Goal: Information Seeking & Learning: Find specific fact

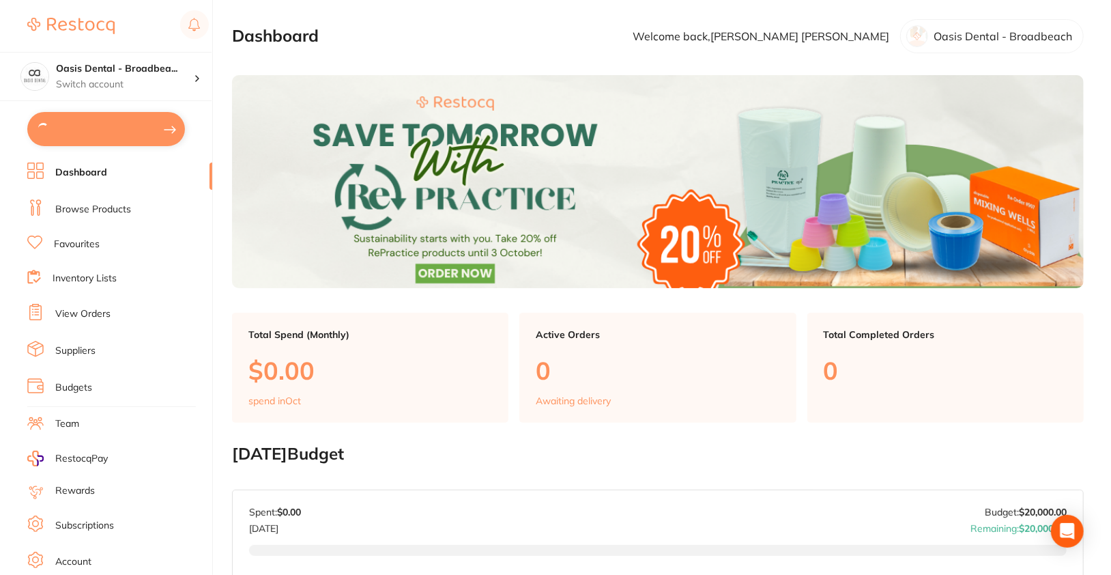
type input "1"
type input "25"
click at [105, 192] on ul "Dashboard Browse Products Favourites Inventory Lists View Orders Suppliers Budg…" at bounding box center [119, 396] width 185 height 471
click at [106, 201] on link "Browse Products" at bounding box center [93, 208] width 76 height 14
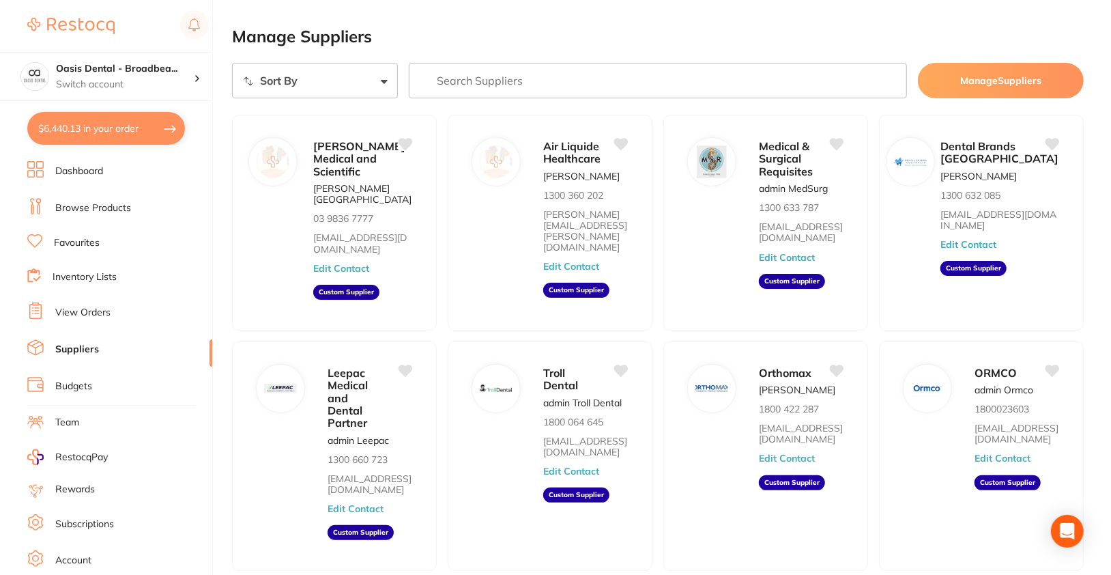
click at [601, 80] on input "search" at bounding box center [658, 80] width 498 height 35
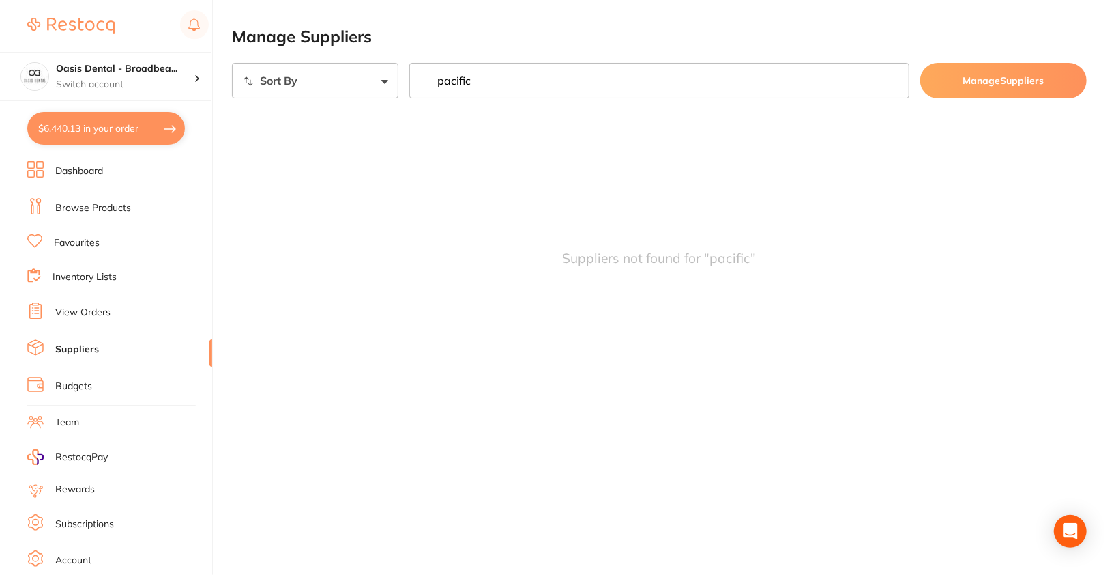
type input "pacific"
click at [91, 199] on li "Browse Products" at bounding box center [119, 208] width 185 height 20
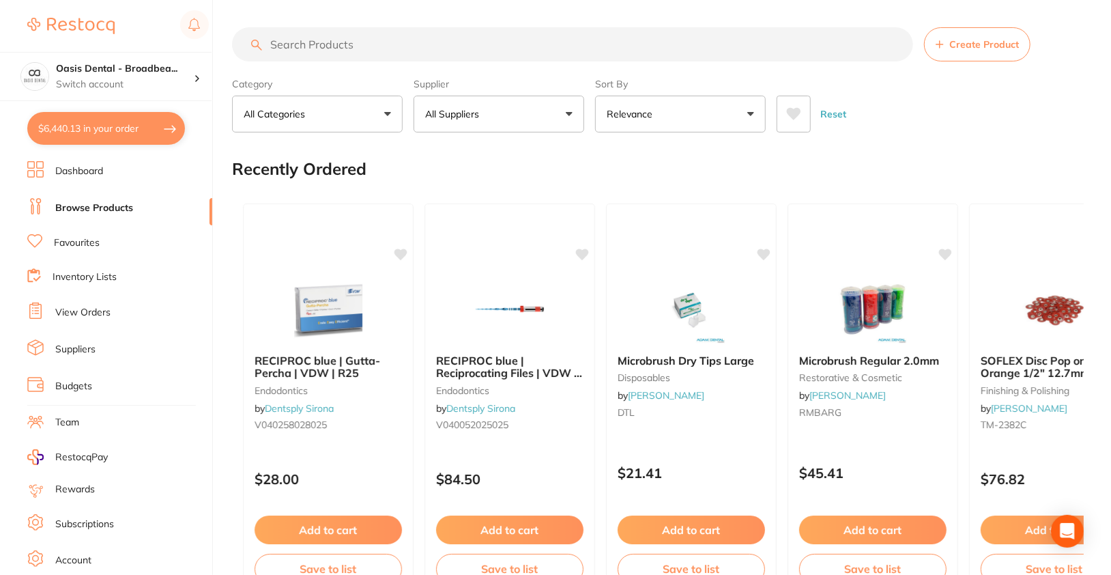
click at [502, 112] on button "All Suppliers" at bounding box center [499, 114] width 171 height 37
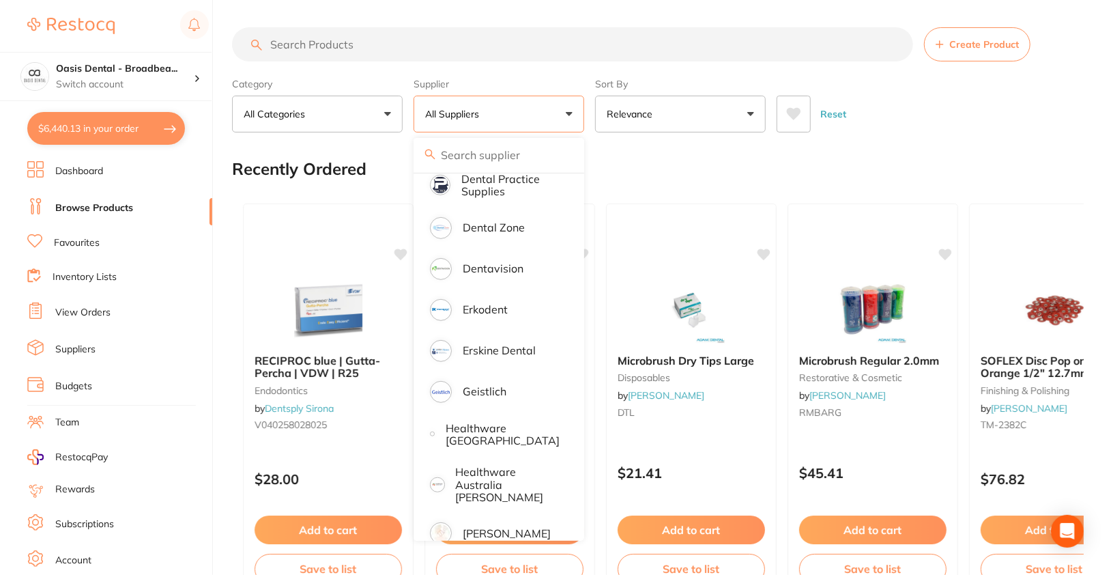
scroll to position [618, 0]
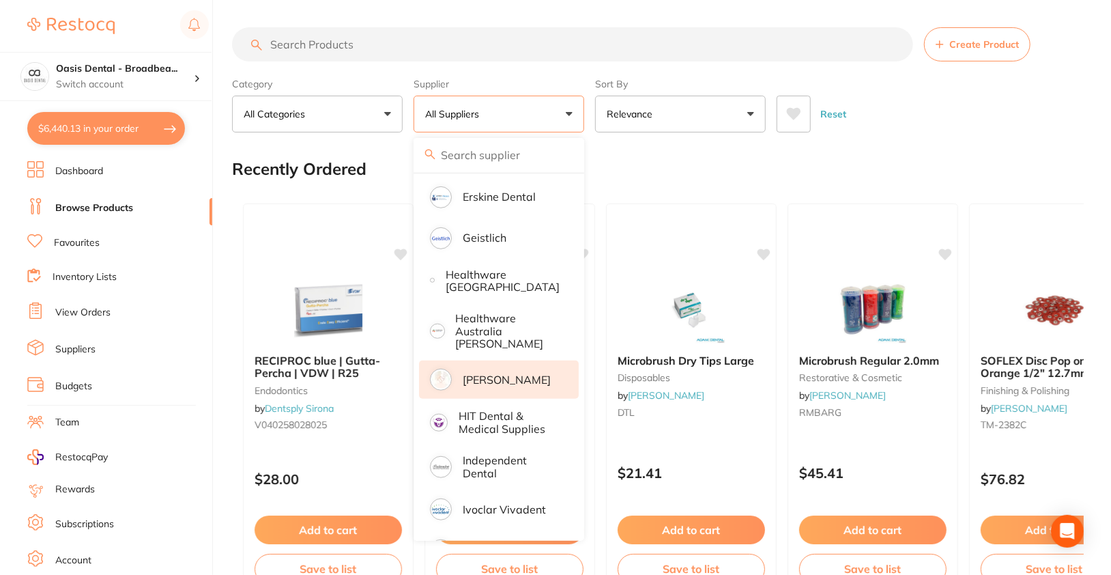
click at [520, 374] on p "[PERSON_NAME]" at bounding box center [507, 379] width 88 height 12
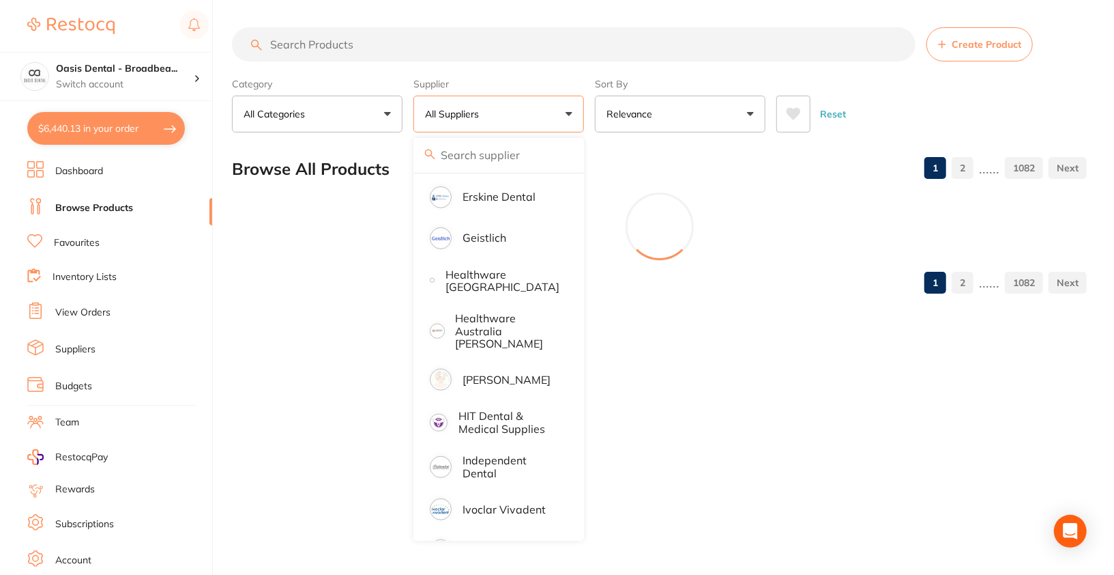
click at [999, 96] on div "Reset" at bounding box center [927, 109] width 300 height 48
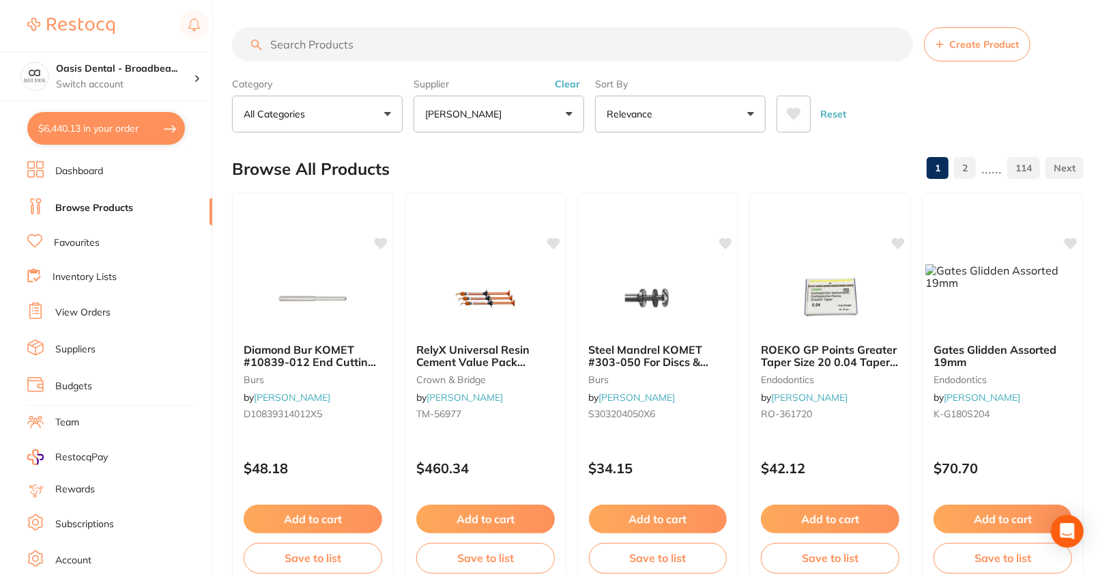
click at [659, 45] on input "search" at bounding box center [572, 44] width 681 height 34
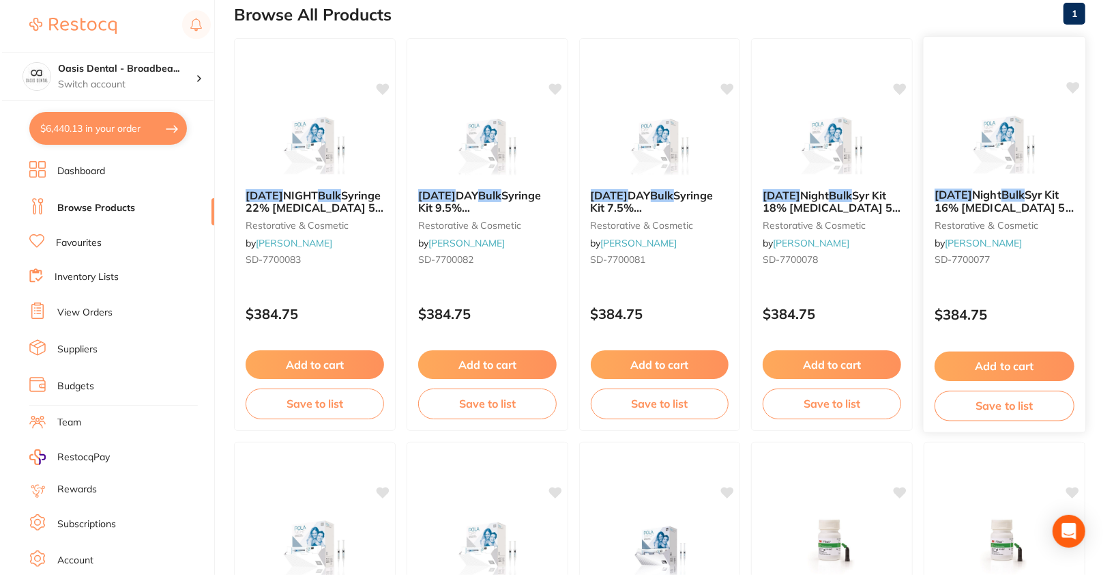
scroll to position [0, 0]
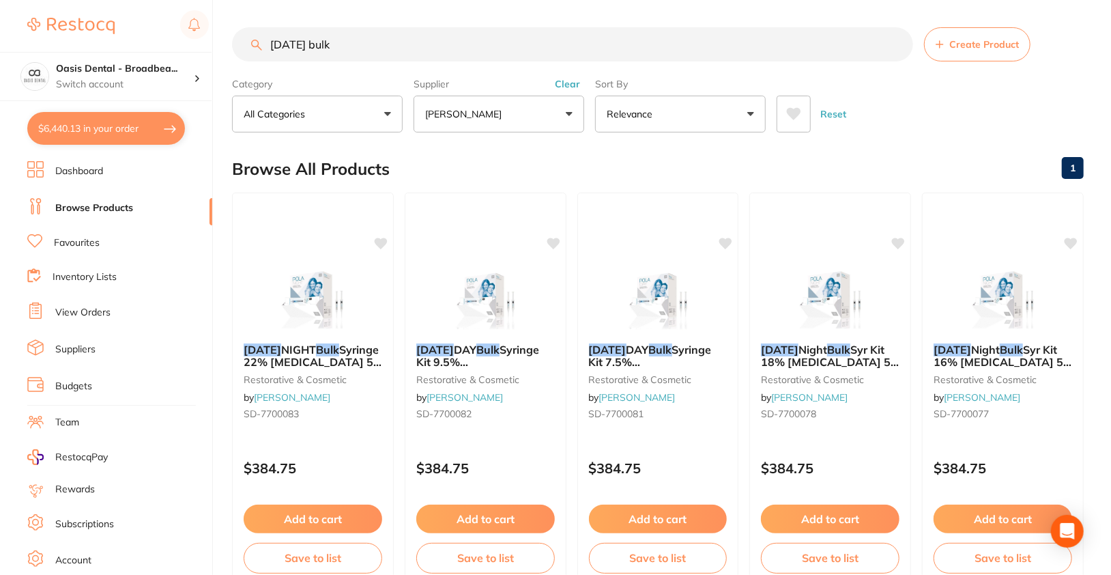
click at [500, 41] on input "[DATE] bulk" at bounding box center [572, 44] width 681 height 34
click at [501, 53] on input "[DATE] bulk" at bounding box center [572, 44] width 681 height 34
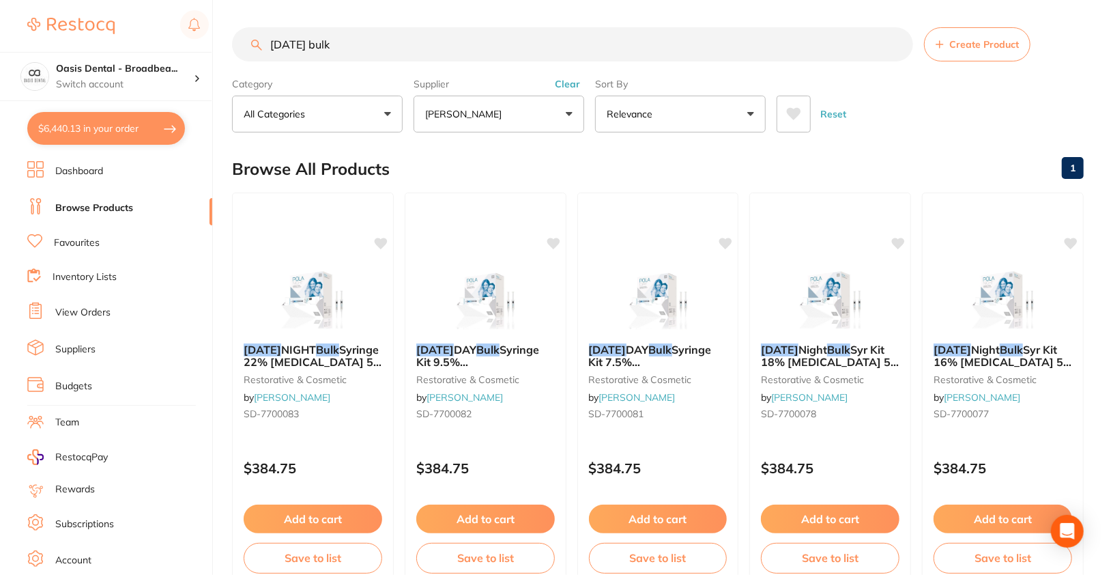
paste input "MD-PD2711091B-2"
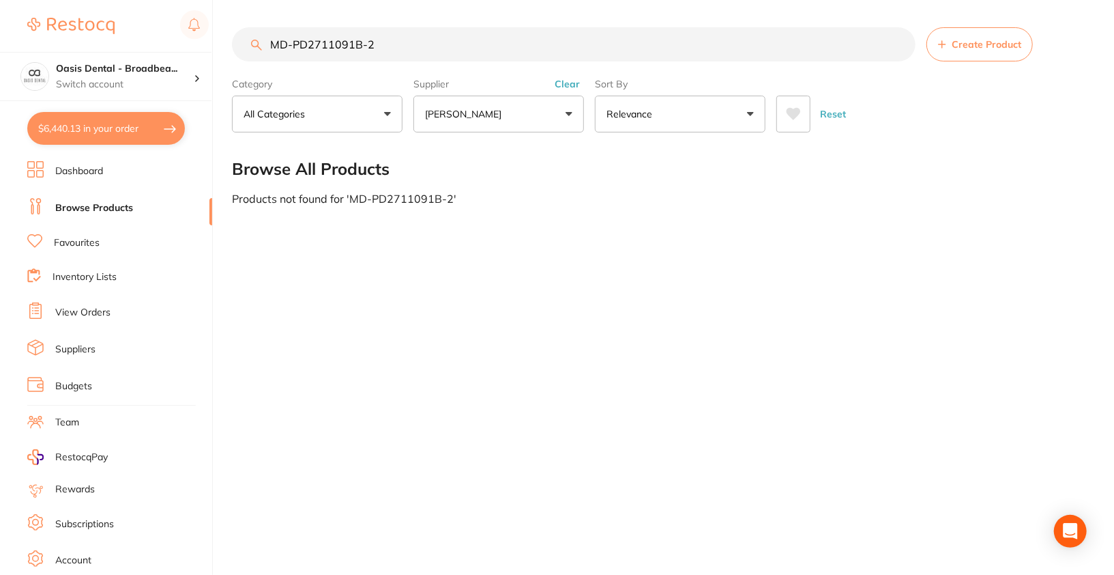
type input "MD-PD2711091B-2"
click at [583, 51] on input "MD-PD2711091B-2" at bounding box center [574, 44] width 684 height 34
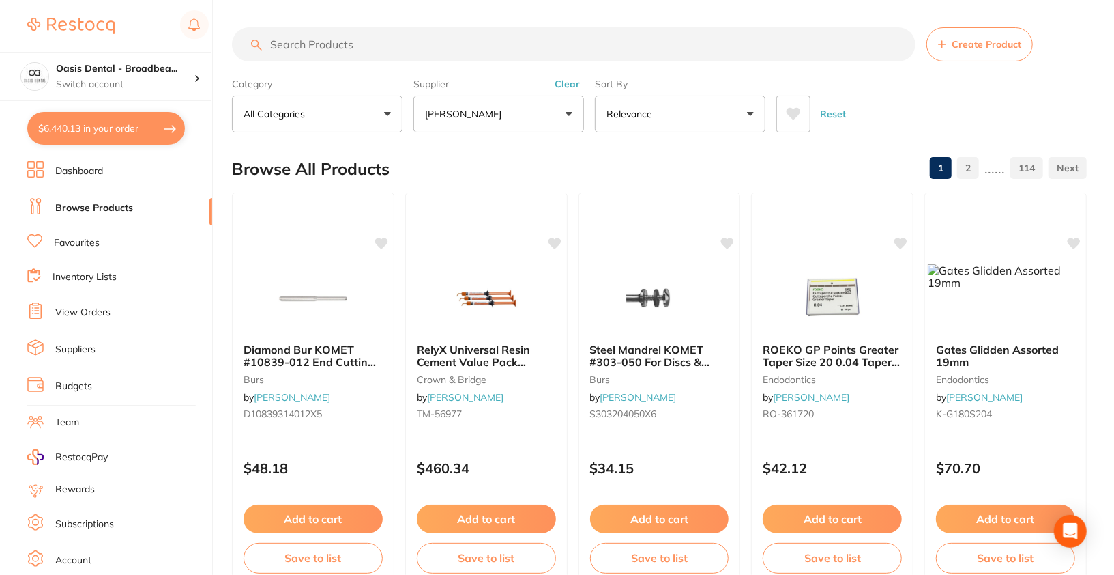
click at [481, 55] on input "search" at bounding box center [574, 44] width 684 height 34
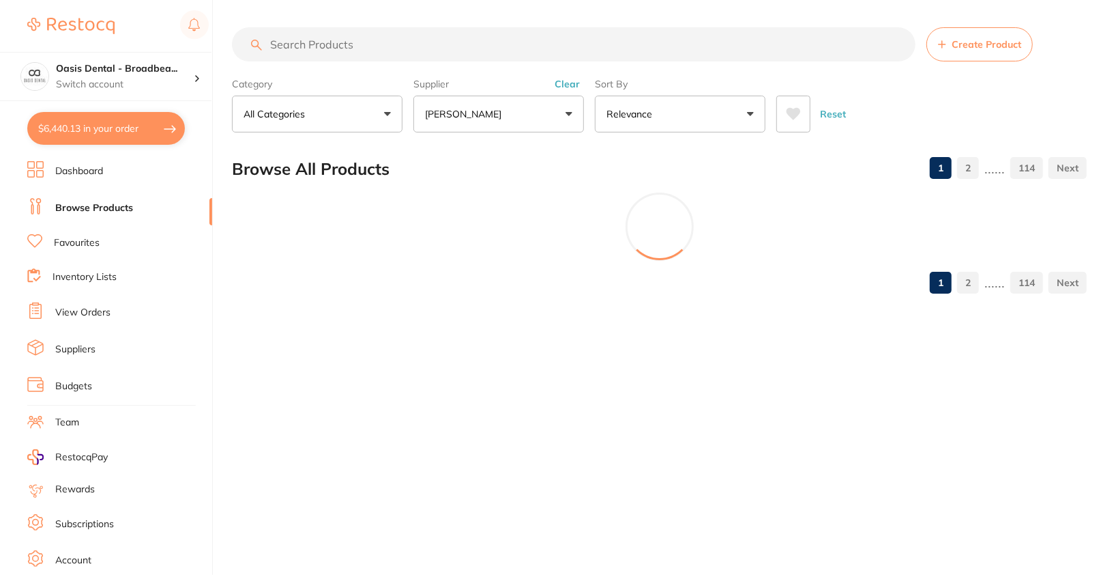
paste input "MD-PD2711091B-2"
type input "MD-PD2711091B-2"
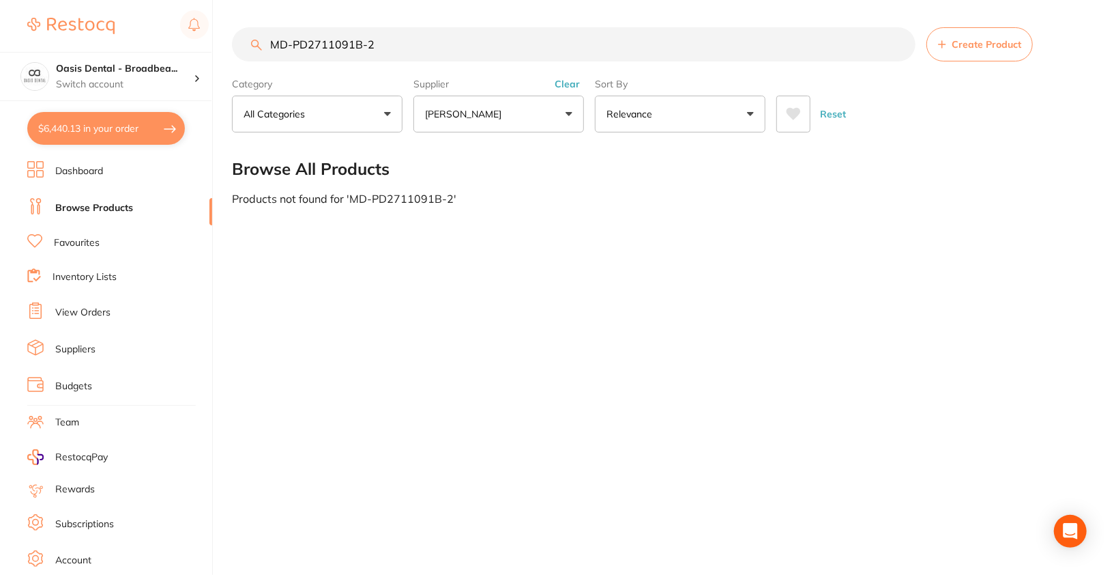
click at [89, 173] on link "Dashboard" at bounding box center [79, 171] width 48 height 14
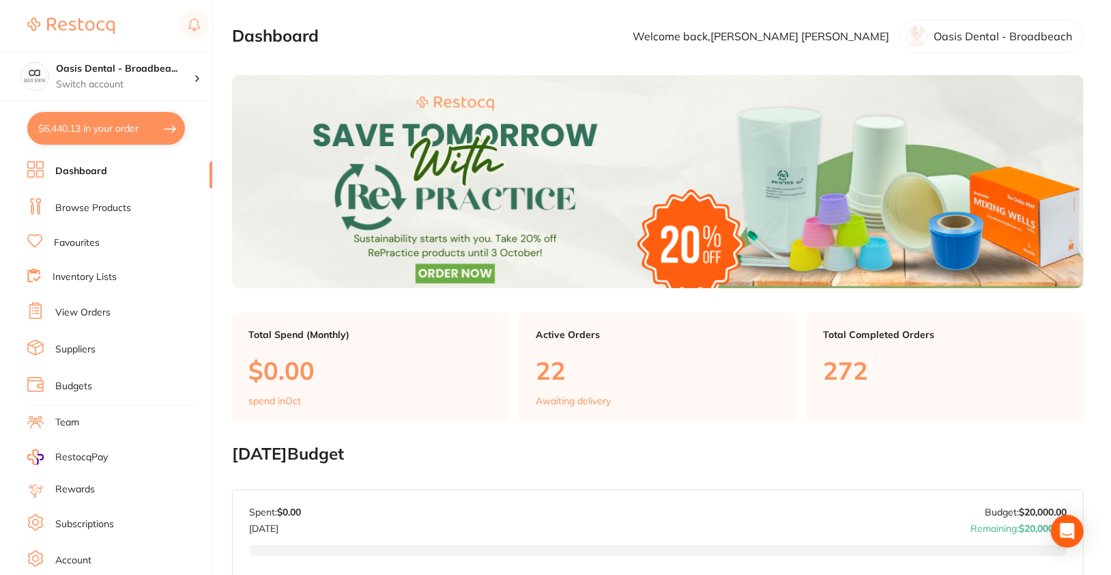
click at [100, 208] on link "Browse Products" at bounding box center [93, 208] width 76 height 14
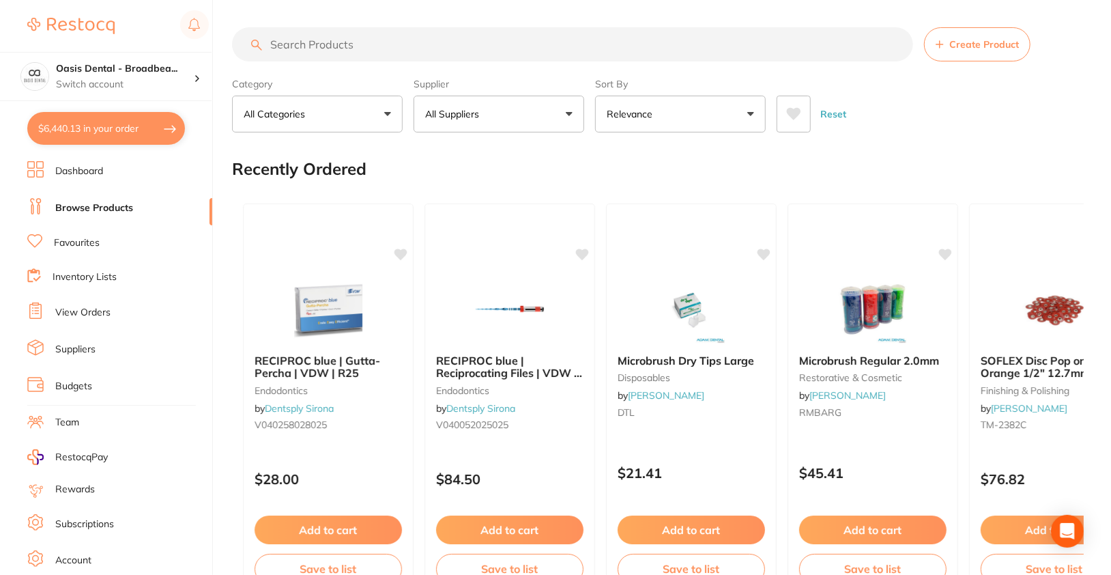
click at [560, 83] on label "Supplier" at bounding box center [499, 84] width 171 height 12
click at [561, 109] on button "All Suppliers" at bounding box center [499, 114] width 171 height 37
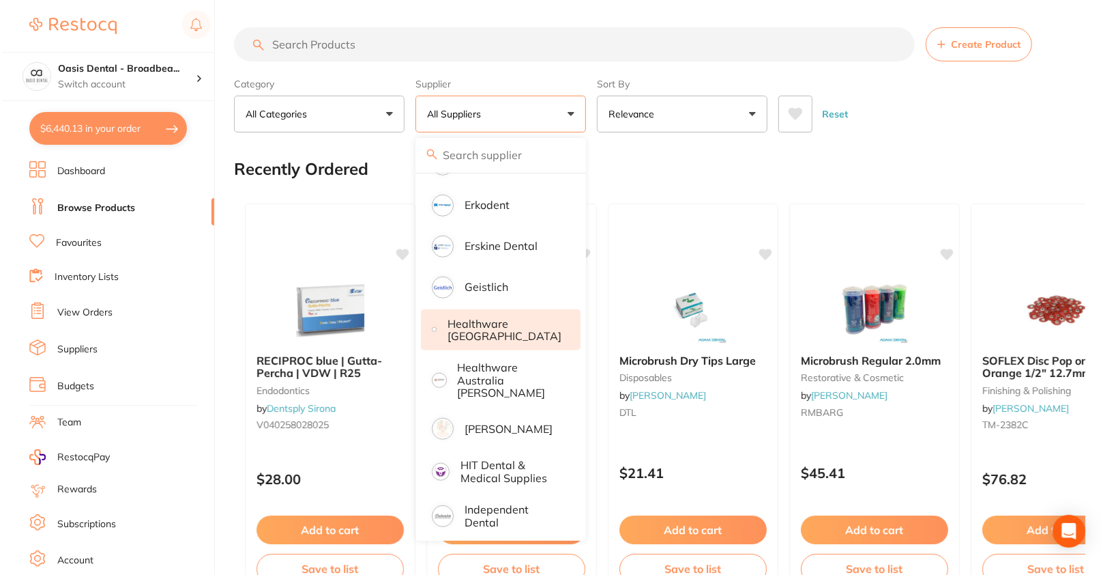
scroll to position [578, 0]
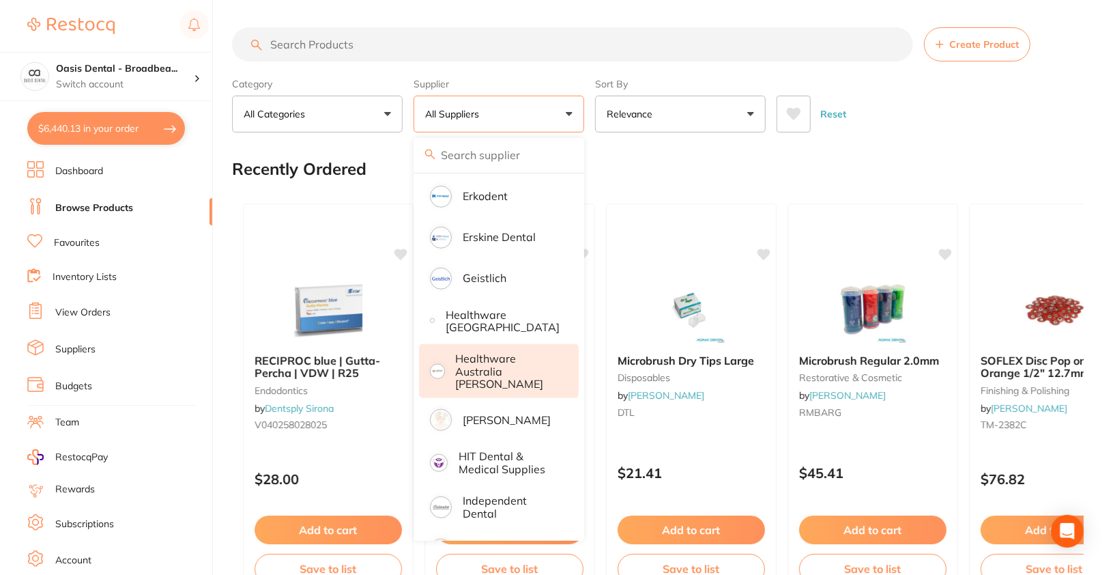
click at [515, 380] on li "Healthware Australia [PERSON_NAME]" at bounding box center [499, 371] width 160 height 54
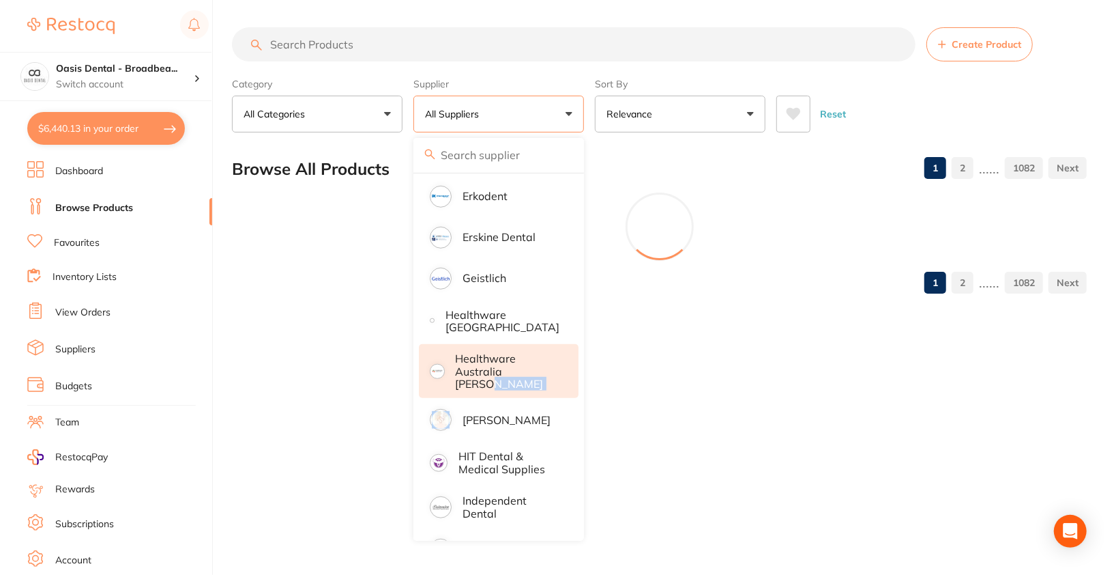
click at [515, 380] on li "Healthware Australia [PERSON_NAME]" at bounding box center [499, 371] width 160 height 54
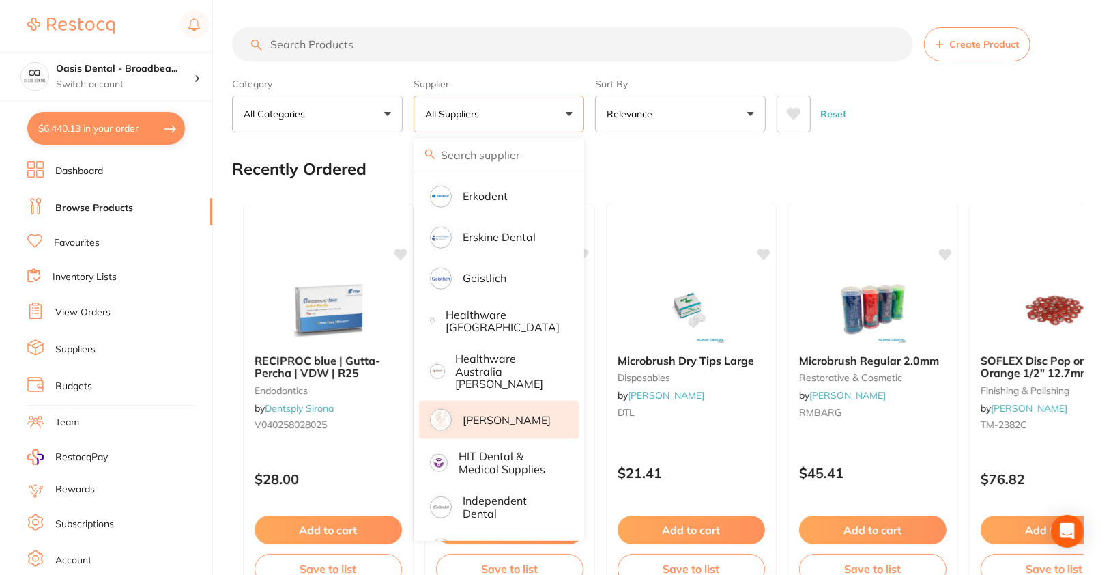
click at [518, 414] on p "[PERSON_NAME]" at bounding box center [507, 420] width 88 height 12
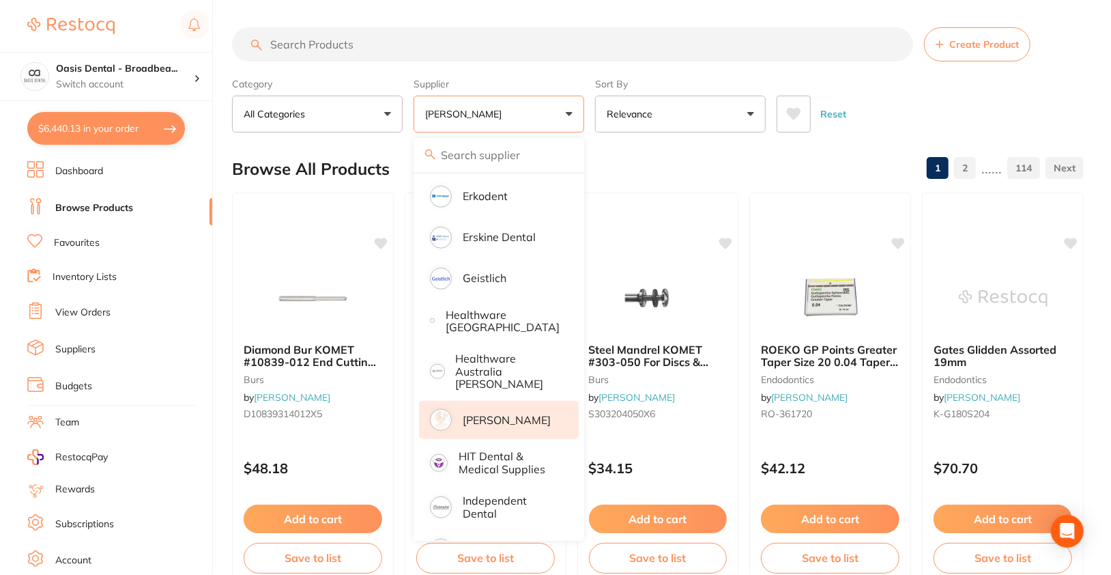
click at [963, 111] on div "Reset" at bounding box center [925, 109] width 296 height 48
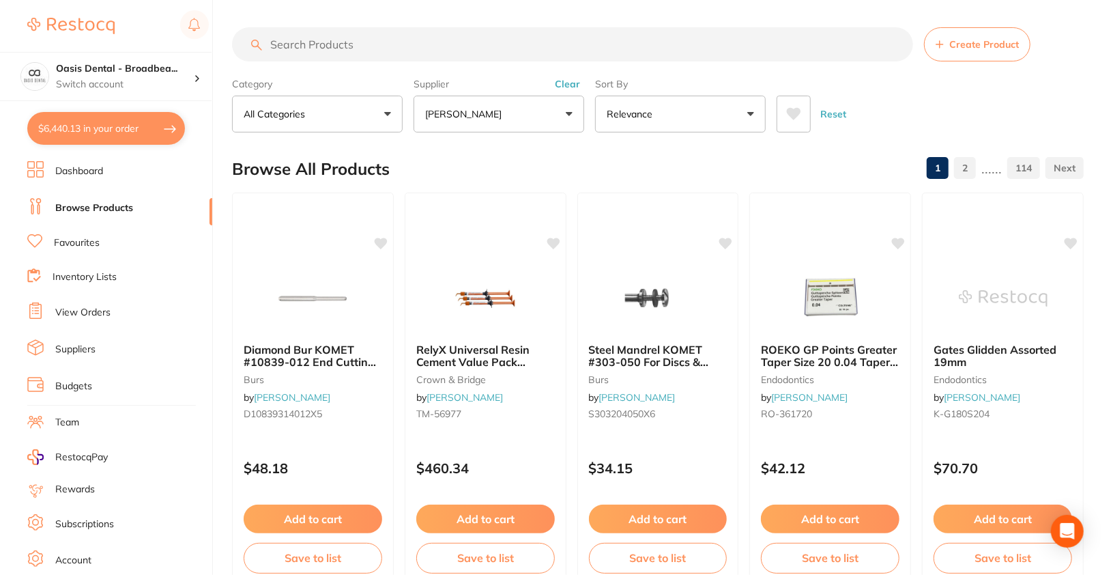
click at [504, 27] on input "search" at bounding box center [572, 44] width 681 height 34
paste input "MD-PD2711091B-2"
type input "MD-PD2711091B-2"
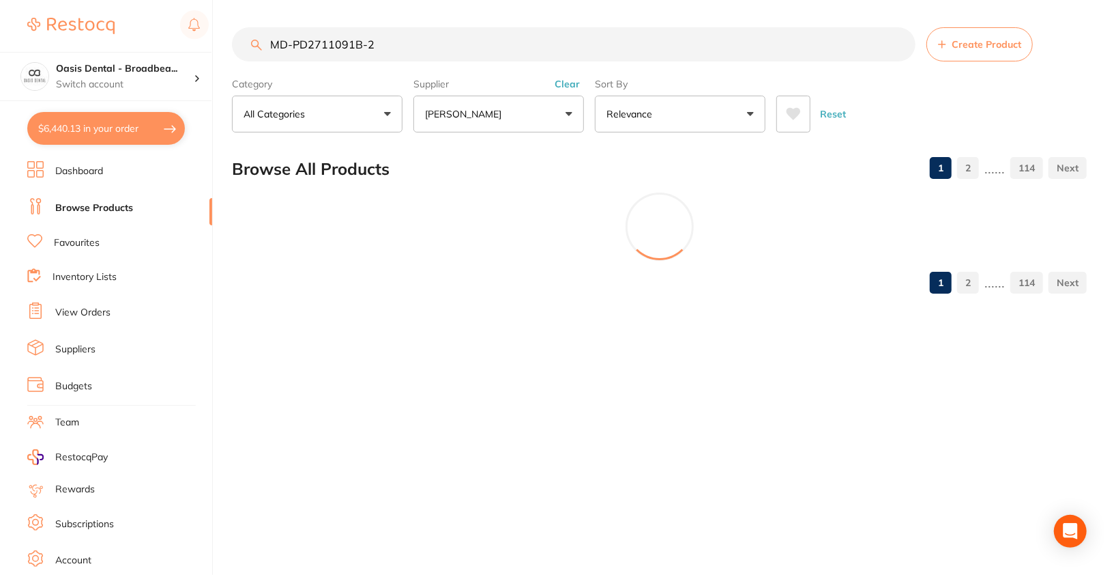
scroll to position [0, 0]
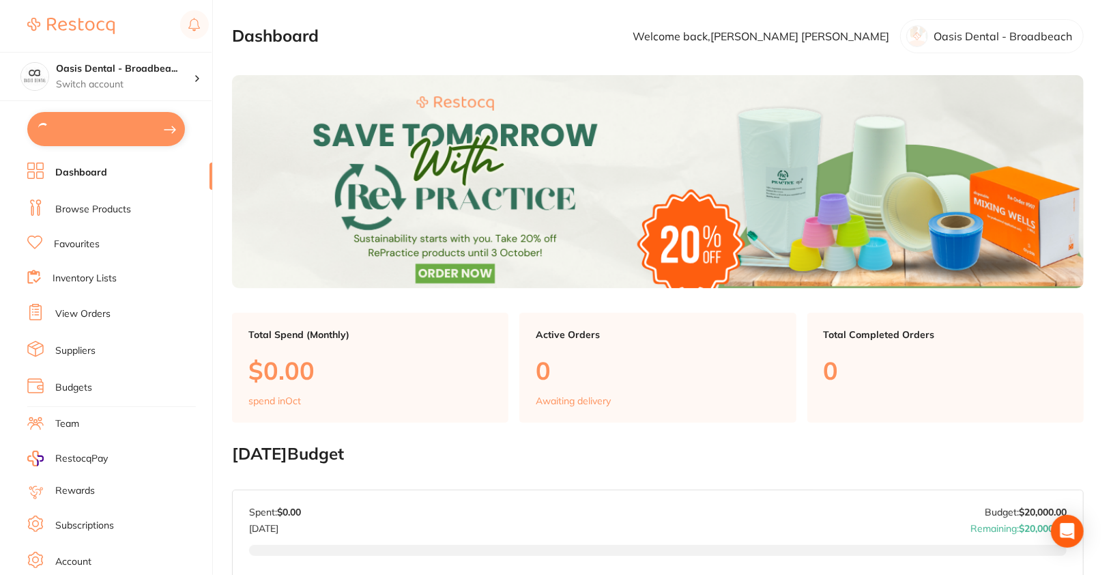
click at [75, 206] on link "Browse Products" at bounding box center [93, 210] width 76 height 14
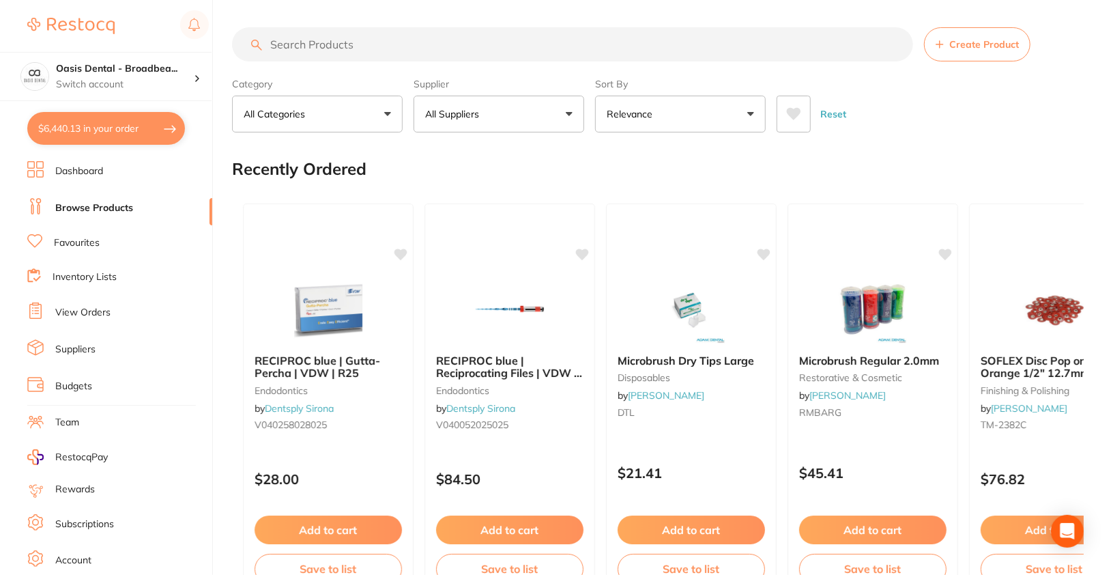
click at [526, 124] on button "All Suppliers" at bounding box center [499, 114] width 171 height 37
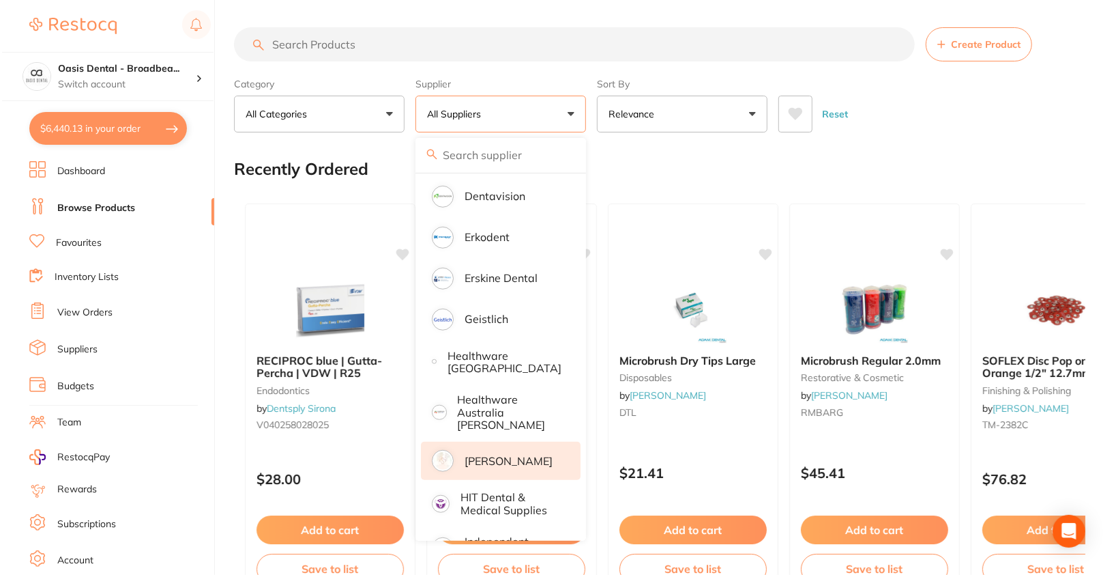
scroll to position [538, 0]
click at [542, 458] on p "[PERSON_NAME]" at bounding box center [507, 460] width 88 height 12
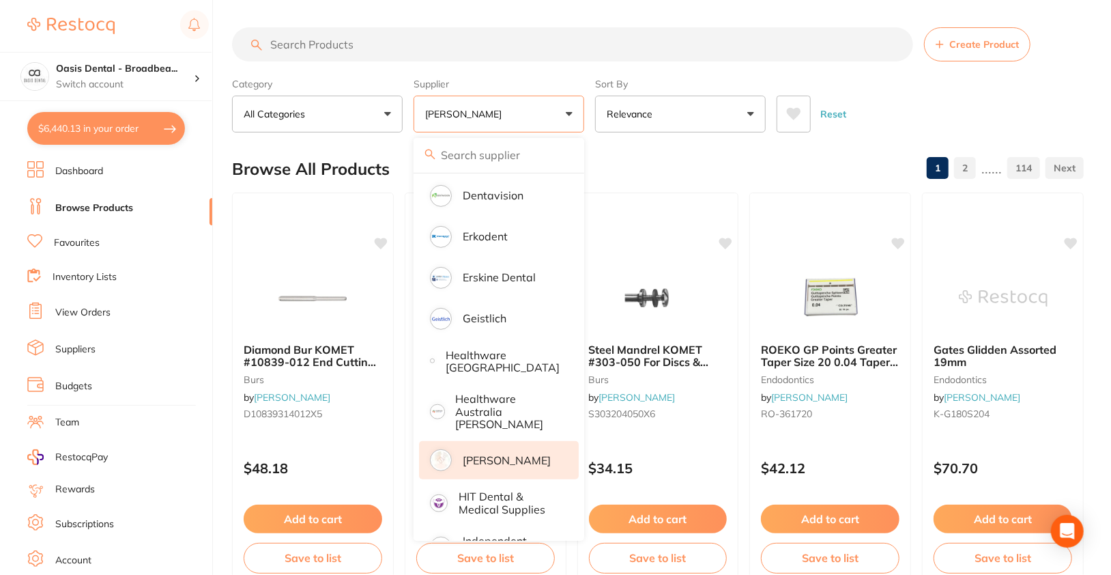
click at [1041, 104] on div "Reset" at bounding box center [925, 109] width 296 height 48
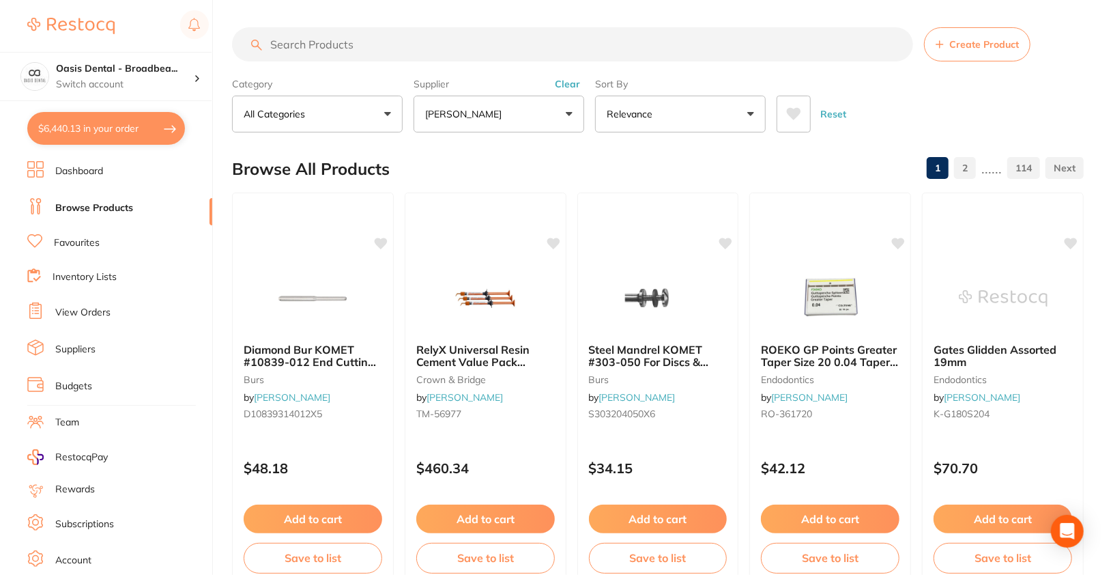
click at [545, 31] on input "search" at bounding box center [572, 44] width 681 height 34
paste input "MD-PD2711091B-2"
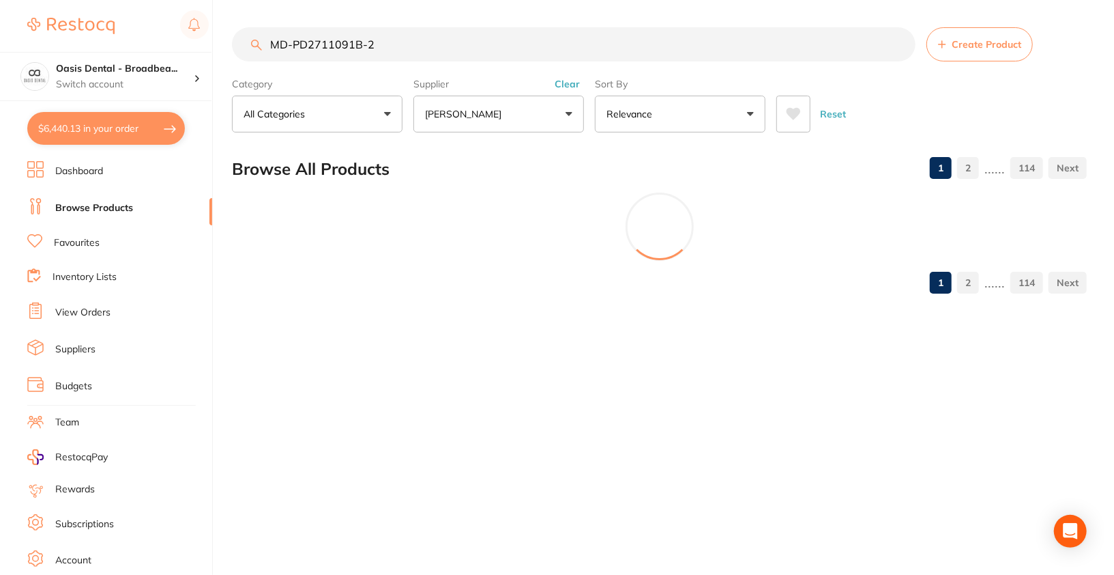
scroll to position [0, 0]
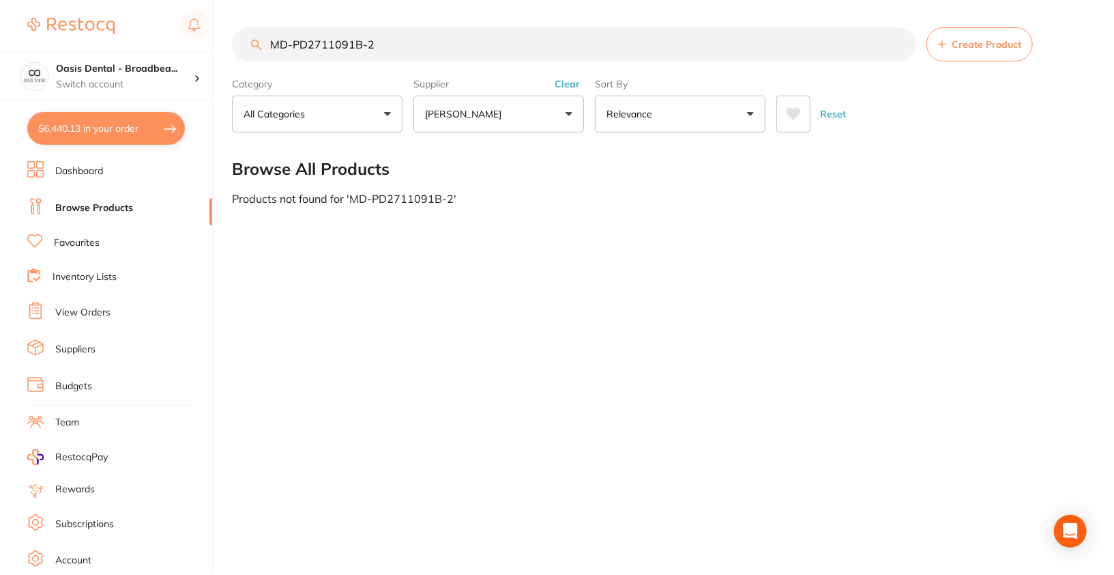
type input "MD-PD2711091B-2"
click at [565, 336] on div "MD-PD2711091B-2 Create Product Category All Categories All Categories No catego…" at bounding box center [673, 287] width 882 height 575
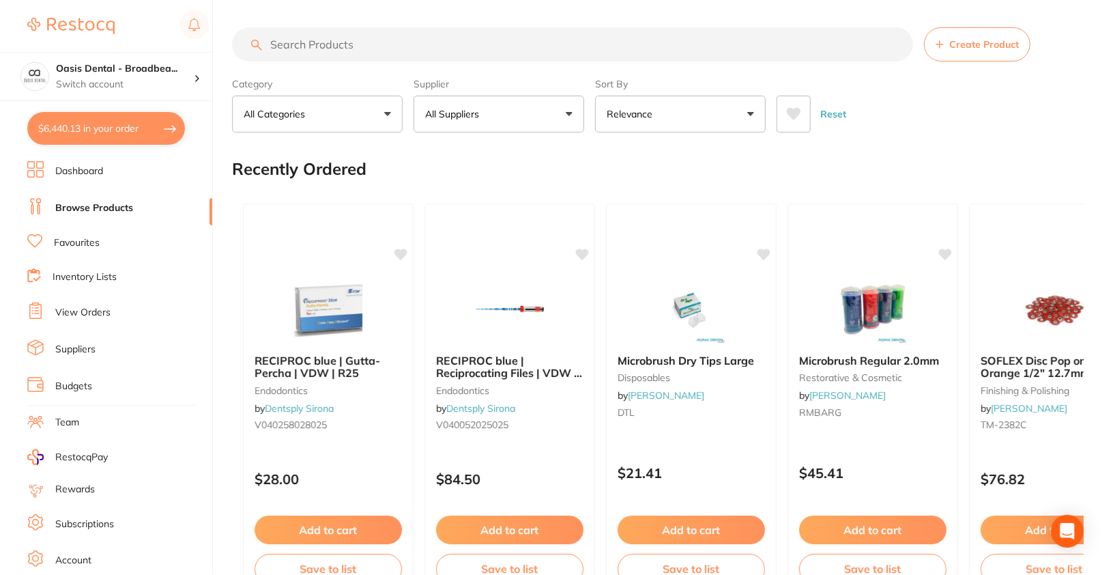
click at [537, 111] on button "All Suppliers" at bounding box center [499, 114] width 171 height 37
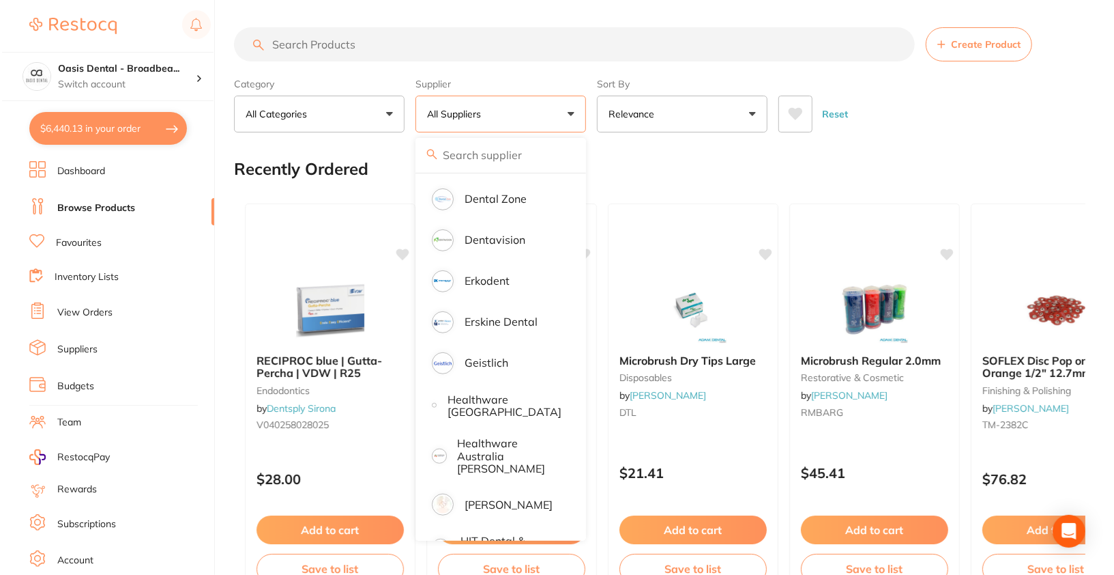
scroll to position [510, 0]
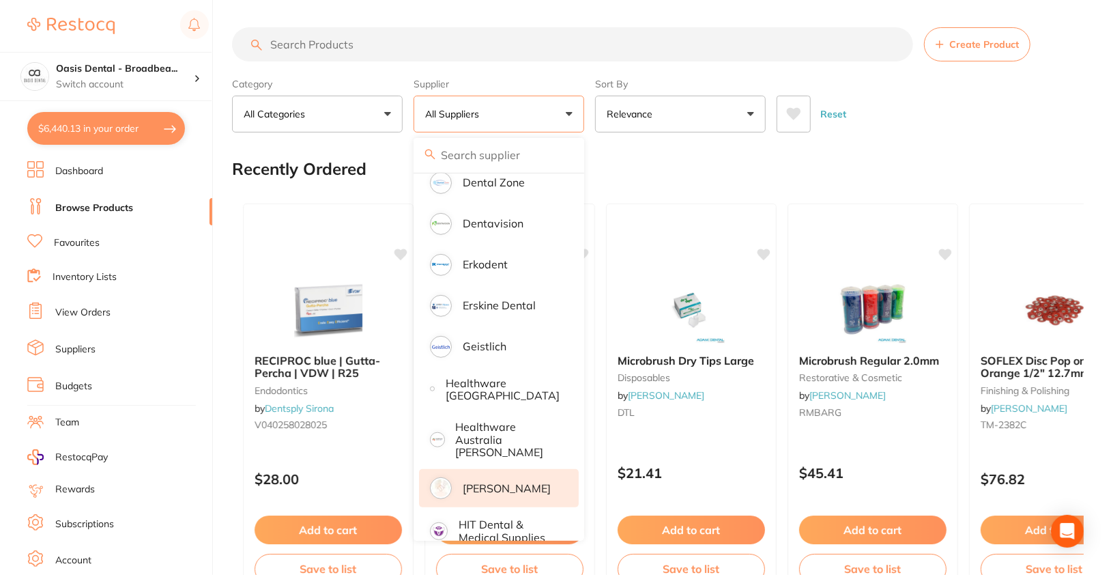
click at [513, 482] on p "[PERSON_NAME]" at bounding box center [507, 488] width 88 height 12
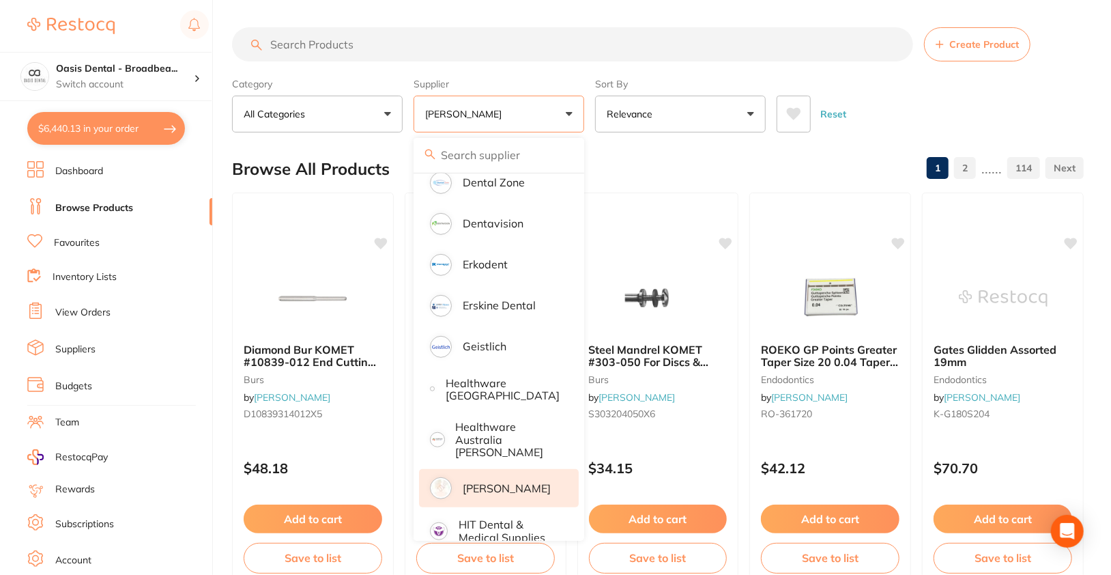
click at [983, 97] on div "Reset" at bounding box center [925, 109] width 296 height 48
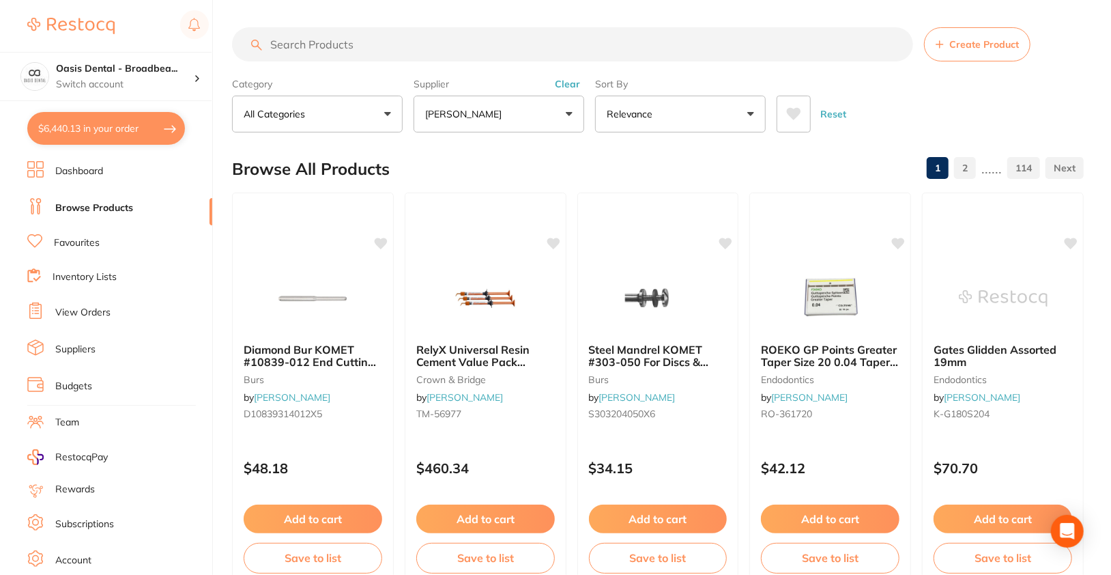
click at [603, 54] on input "search" at bounding box center [572, 44] width 681 height 34
paste input "MD-PD2711091B-2"
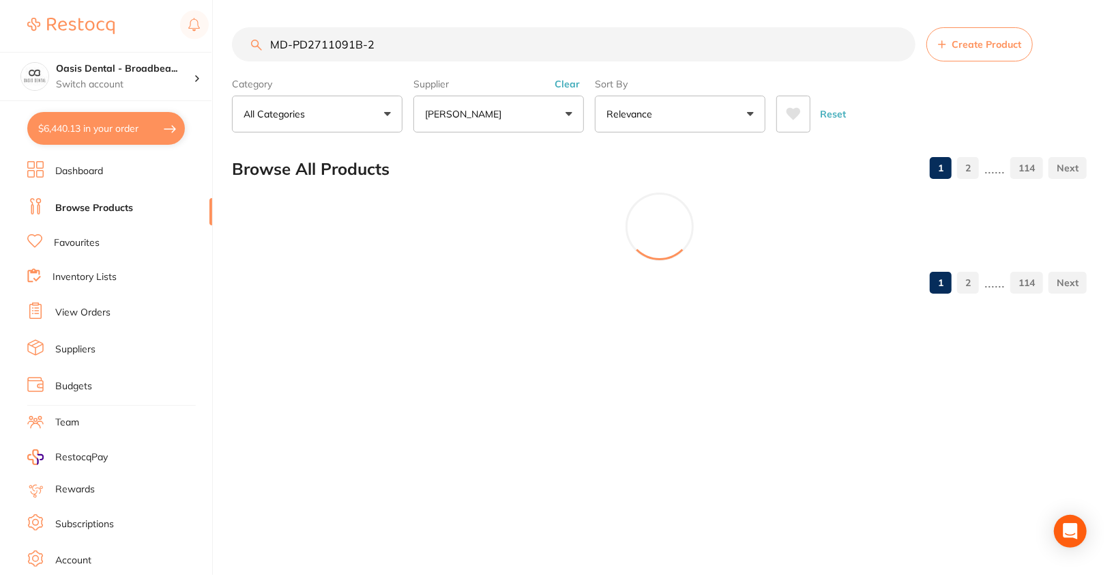
scroll to position [0, 0]
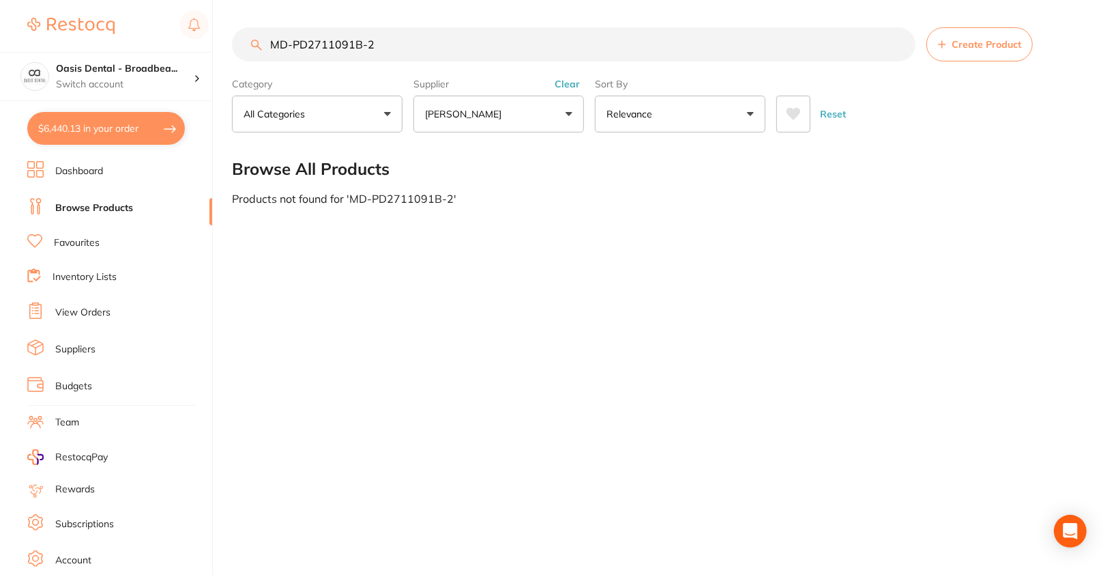
type input "MD-PD2711091B-2"
click at [79, 167] on link "Dashboard" at bounding box center [79, 171] width 48 height 14
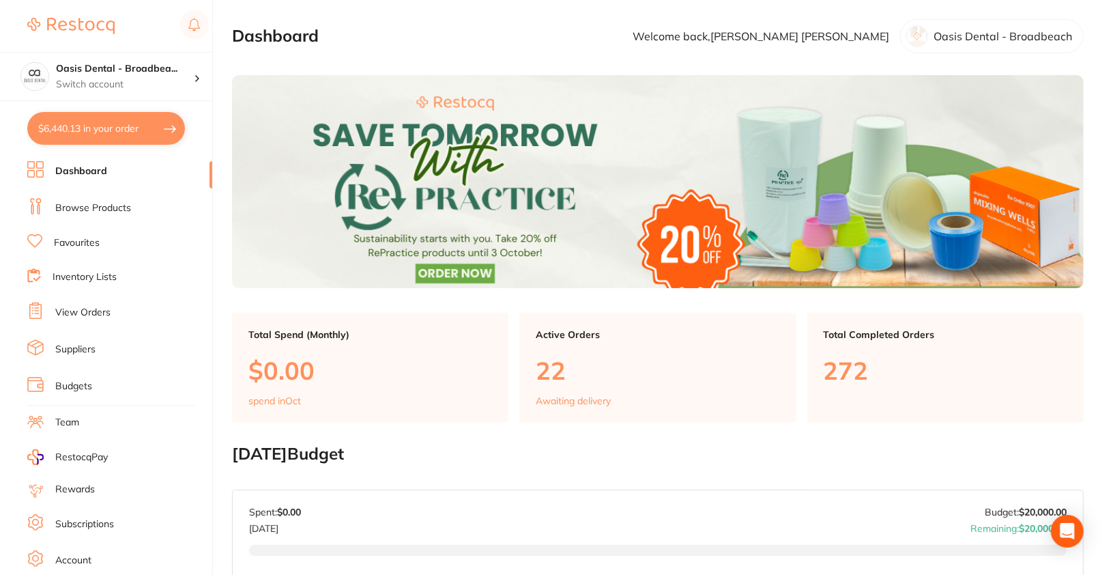
click at [104, 214] on li "Browse Products" at bounding box center [119, 208] width 185 height 20
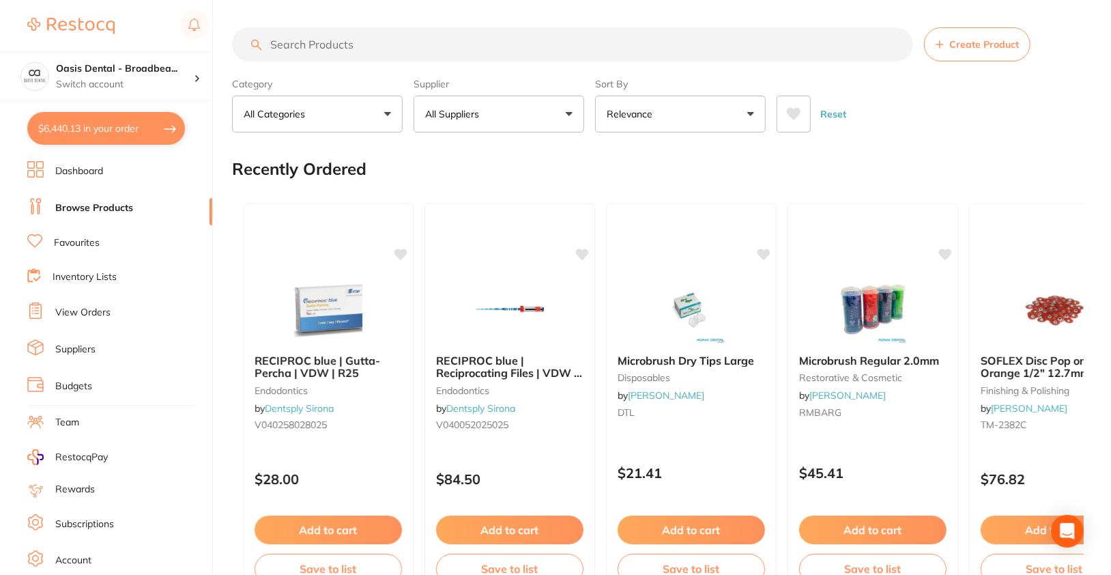
click at [529, 51] on input "search" at bounding box center [572, 44] width 681 height 34
paste input "MD-PD2711091B-2"
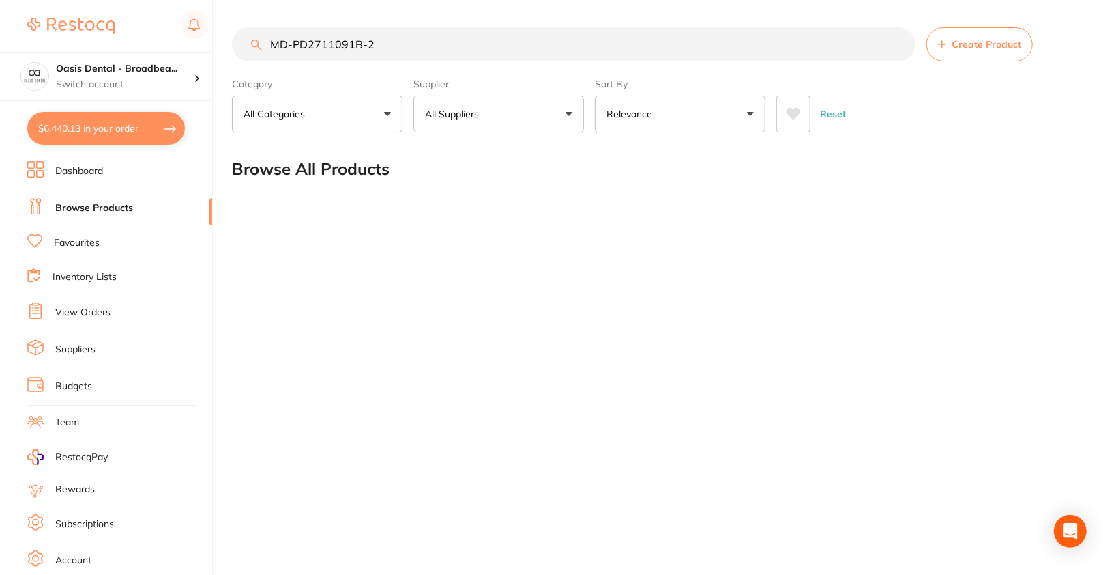
type input "MD-PD2711091B-2"
click at [902, 46] on input "MD-PD2711091B-2" at bounding box center [574, 44] width 684 height 34
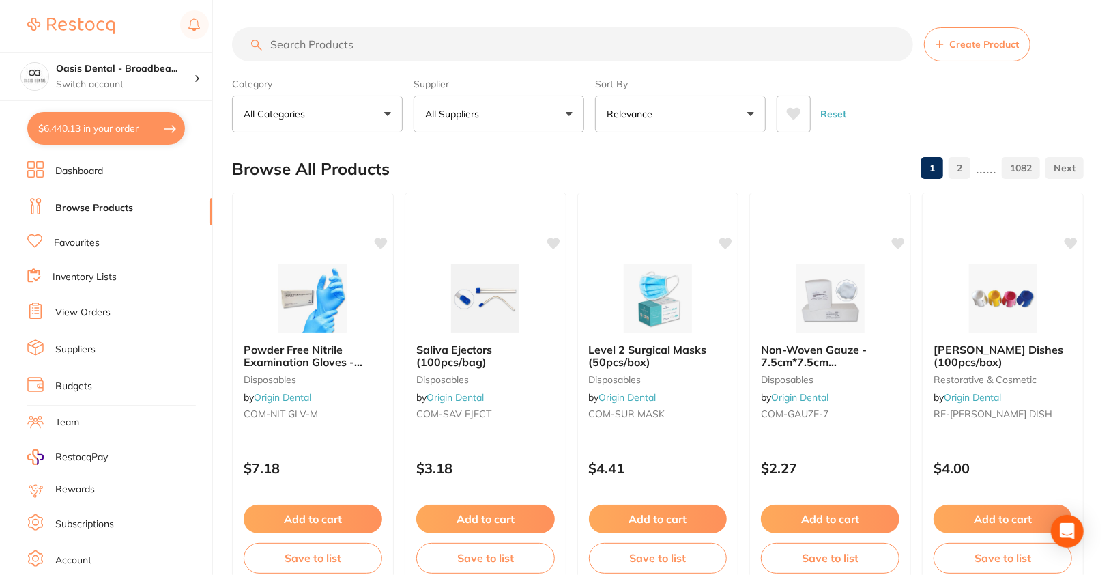
click at [688, 161] on div "Browse All Products 1 2 ...... 1082" at bounding box center [658, 169] width 852 height 46
click at [377, 46] on input "search" at bounding box center [572, 44] width 681 height 34
paste input "MD-PD2711091B-2"
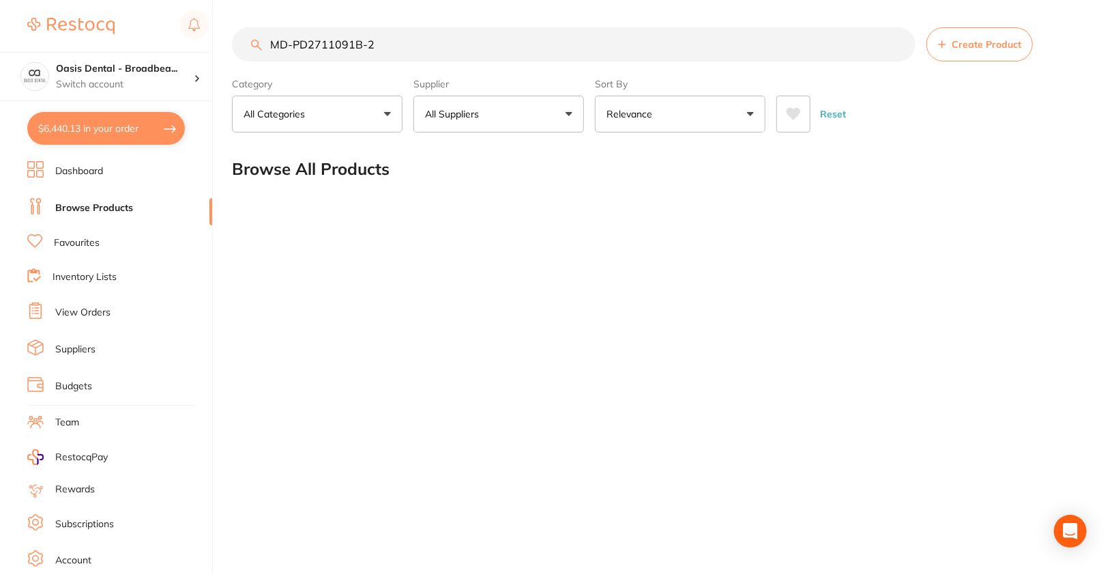
type input "MD-PD2711091B-2"
click at [562, 50] on input "MD-PD2711091B-2" at bounding box center [574, 44] width 684 height 34
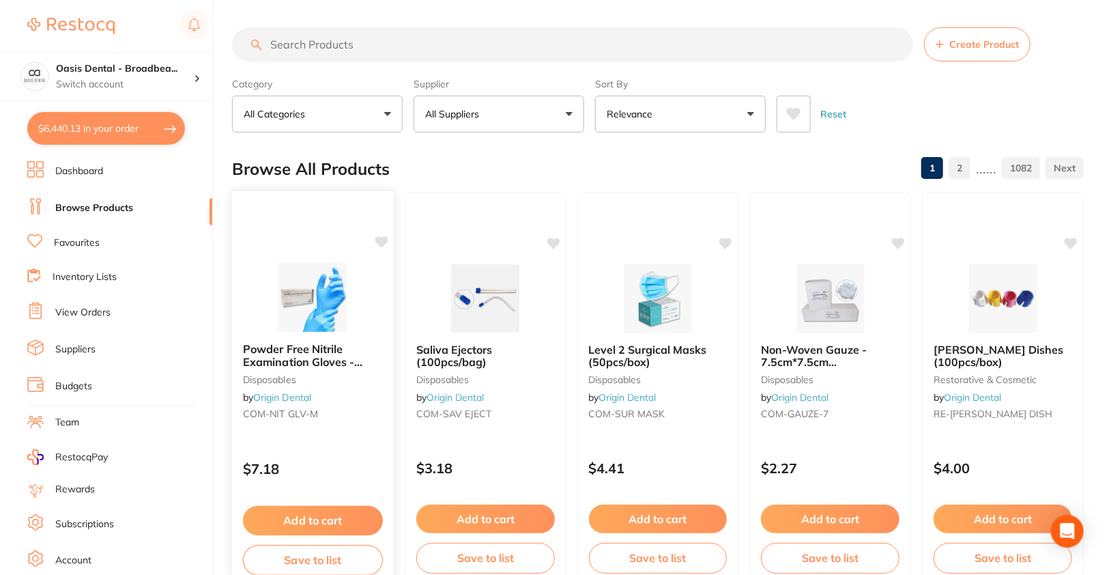
click at [380, 242] on icon at bounding box center [381, 242] width 13 height 12
click at [385, 237] on icon at bounding box center [381, 242] width 13 height 12
click at [586, 153] on div "Browse All Products 1 2 ...... 1082" at bounding box center [658, 169] width 852 height 46
click at [646, 152] on div "Browse All Products 1 2 ...... 1082" at bounding box center [658, 169] width 852 height 46
click at [487, 51] on input "search" at bounding box center [572, 44] width 681 height 34
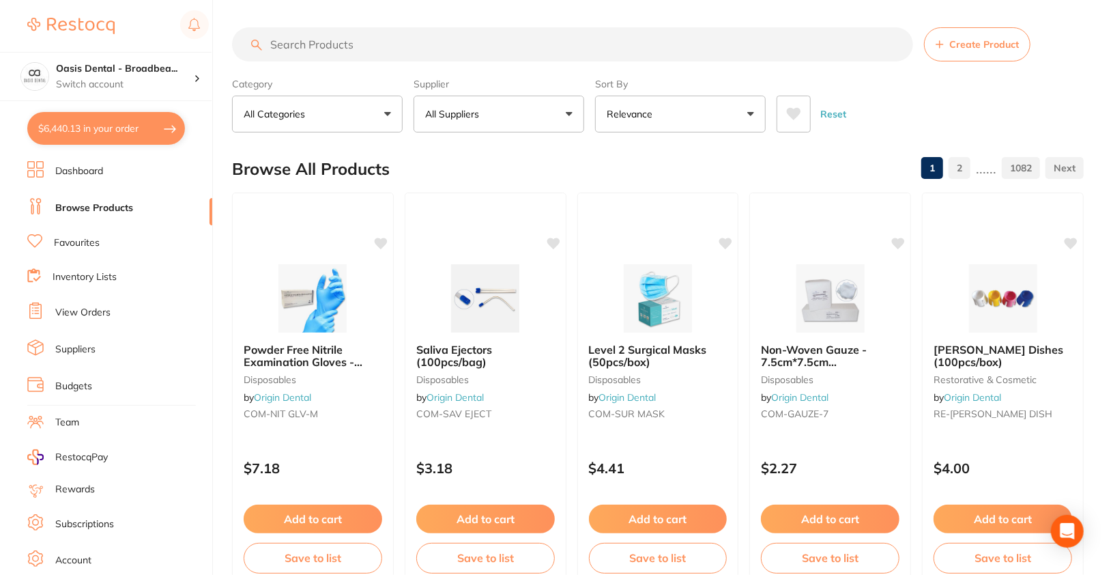
paste input "MD-PD2711091B-2"
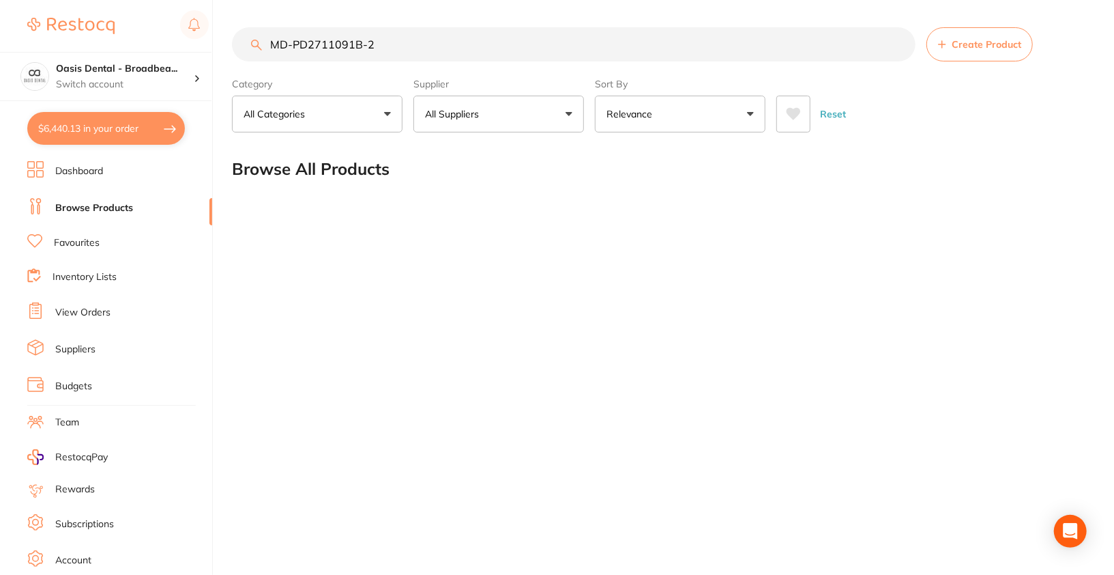
type input "MD-PD2711091B-2"
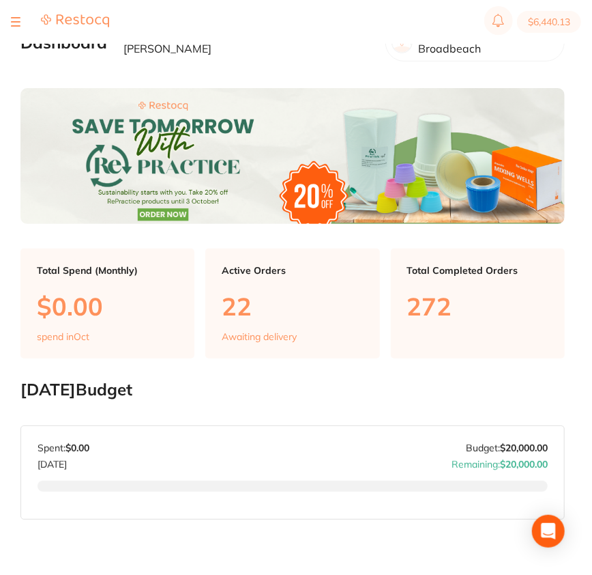
click at [16, 23] on div at bounding box center [16, 22] width 10 height 16
click at [18, 23] on button at bounding box center [16, 21] width 10 height 1
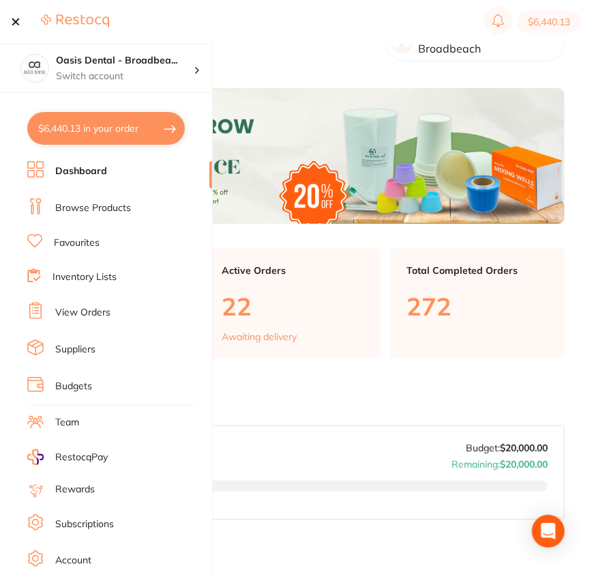
click at [88, 205] on link "Browse Products" at bounding box center [93, 208] width 76 height 14
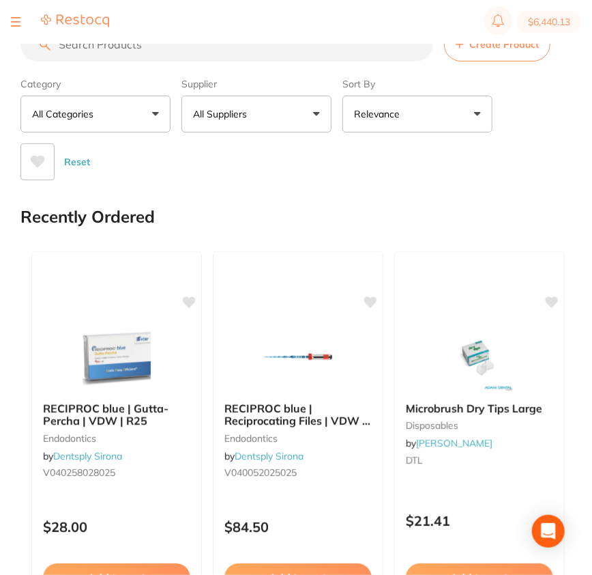
click at [336, 49] on input "search" at bounding box center [226, 44] width 413 height 34
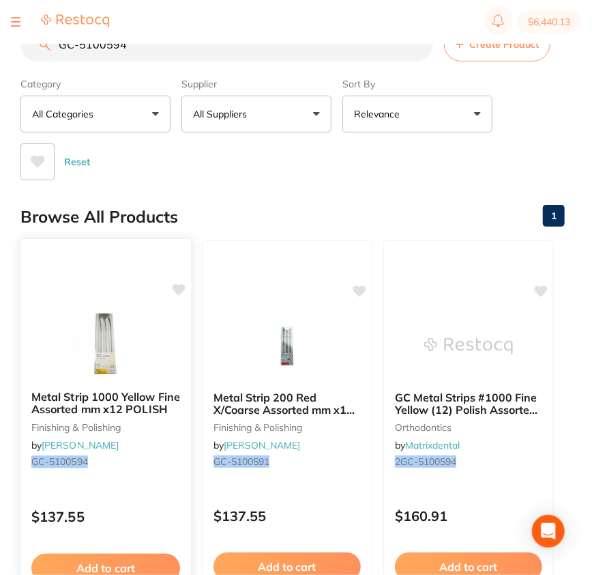
type input "GC-5100594"
click at [183, 289] on icon at bounding box center [179, 290] width 13 height 12
click at [100, 366] on img at bounding box center [105, 345] width 89 height 69
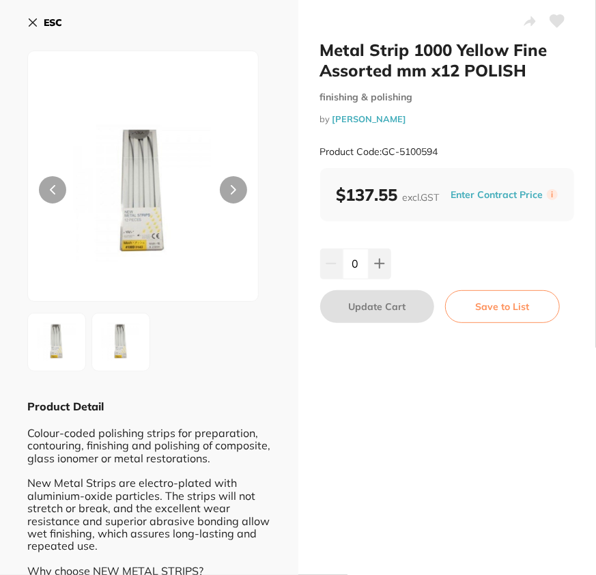
click at [550, 21] on icon at bounding box center [557, 21] width 14 height 12
click at [504, 408] on div "Metal Strip 1000 Yellow Fine Assorted mm x12 POLISH finishing & polishing by He…" at bounding box center [447, 338] width 298 height 676
